Goal: Answer question/provide support: Share knowledge or assist other users

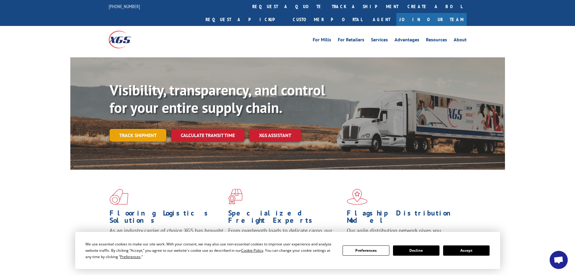
click at [141, 129] on link "Track shipment" at bounding box center [138, 135] width 57 height 13
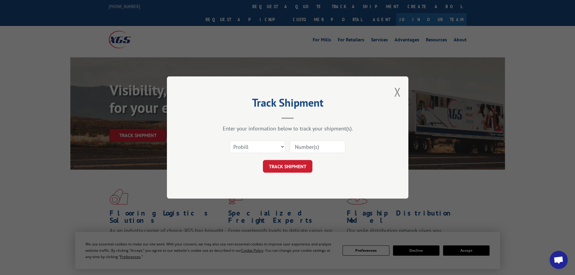
click at [304, 146] on input at bounding box center [318, 146] width 56 height 13
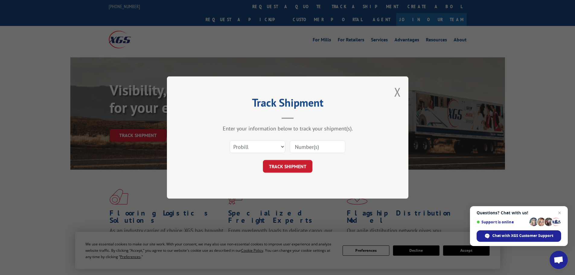
paste input "16566641"
type input "16566641"
click at [295, 167] on button "TRACK SHIPMENT" at bounding box center [288, 166] width 50 height 13
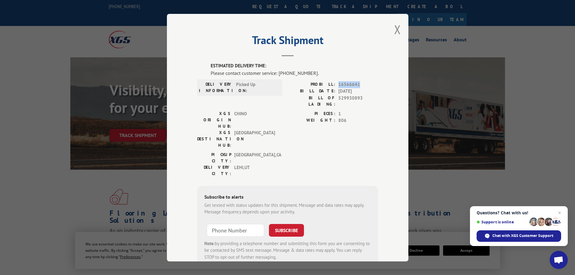
drag, startPoint x: 360, startPoint y: 85, endPoint x: 334, endPoint y: 85, distance: 26.3
click at [334, 85] on div "PROBILL: 16566641" at bounding box center [333, 84] width 91 height 7
copy div "16566641"
click at [533, 237] on span "Chat with XGS Customer Support" at bounding box center [522, 235] width 61 height 5
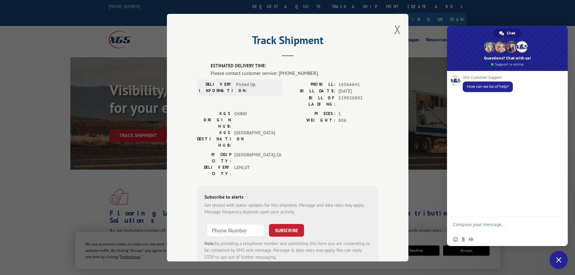
click at [463, 224] on textarea "Compose your message..." at bounding box center [500, 227] width 95 height 11
type textarea "Good Morning - can I get delivery ETA for 16566641"
click at [556, 225] on span "Send" at bounding box center [557, 224] width 5 height 5
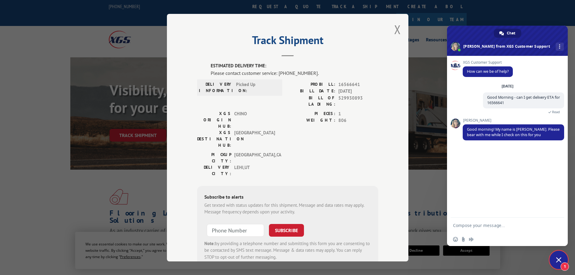
click at [473, 222] on form at bounding box center [500, 226] width 95 height 16
click at [474, 226] on textarea "Compose your message..." at bounding box center [500, 225] width 95 height 5
type textarea "OK thanks"
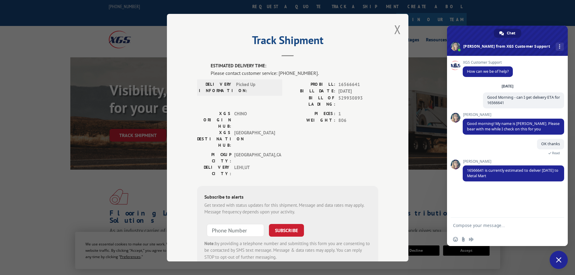
click at [475, 224] on textarea "Compose your message..." at bounding box center [500, 225] width 95 height 5
type textarea "Thanks I appreciate it"
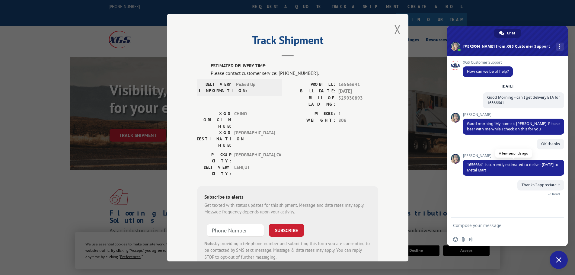
drag, startPoint x: 506, startPoint y: 171, endPoint x: 463, endPoint y: 164, distance: 43.3
click at [463, 164] on span "16566641 is currently estimated to deliver [DATE] to Metal Mart" at bounding box center [513, 168] width 101 height 16
copy span "16566641 is currently estimated to deliver [DATE] to Metal Mart"
